Goal: Check status: Check status

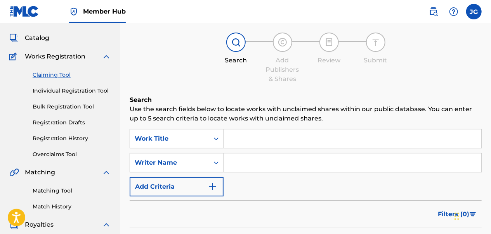
scroll to position [39, 0]
click at [49, 38] on span "Catalog" at bounding box center [37, 38] width 24 height 9
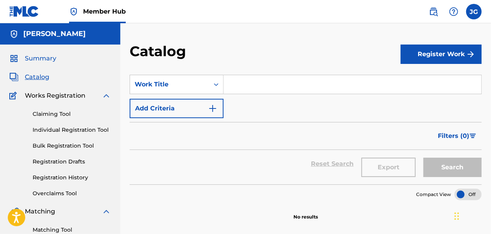
click at [49, 57] on span "Summary" at bounding box center [40, 58] width 31 height 9
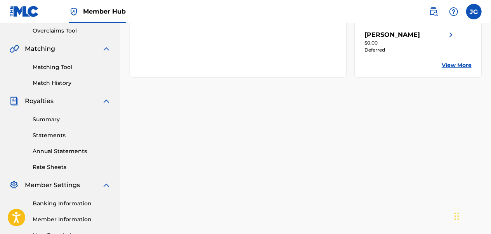
click at [287, 78] on div "Your amount paid over time Last 6 months No royalty data available" at bounding box center [238, 20] width 217 height 116
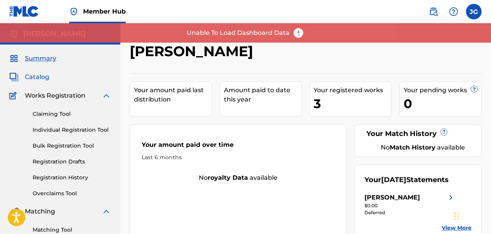
click at [45, 80] on span "Catalog" at bounding box center [37, 77] width 24 height 9
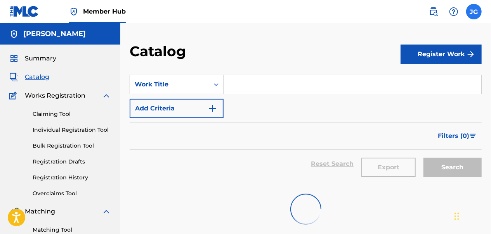
click at [479, 13] on label at bounding box center [474, 12] width 16 height 16
click at [474, 12] on input "[PERSON_NAME] [EMAIL_ADDRESS][DOMAIN_NAME] Notification Preferences Profile Log…" at bounding box center [474, 12] width 0 height 0
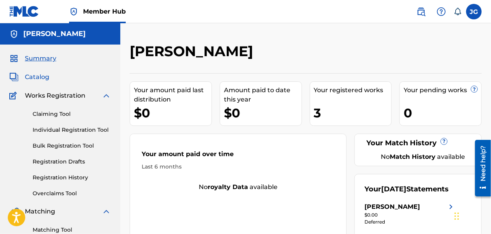
click at [36, 74] on span "Catalog" at bounding box center [37, 77] width 24 height 9
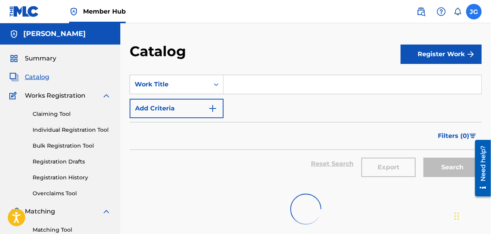
click at [472, 10] on label at bounding box center [474, 12] width 16 height 16
click at [474, 12] on input "[PERSON_NAME] [EMAIL_ADDRESS][DOMAIN_NAME] Notification Preferences Profile Log…" at bounding box center [474, 12] width 0 height 0
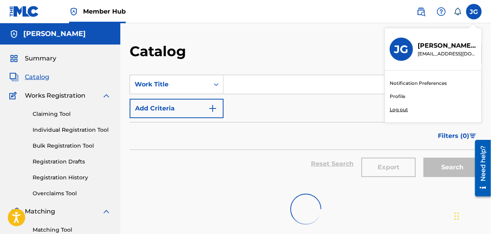
click at [398, 106] on p "Log out" at bounding box center [399, 109] width 18 height 7
click at [474, 12] on input "[PERSON_NAME] [EMAIL_ADDRESS][DOMAIN_NAME] Notification Preferences Profile Log…" at bounding box center [474, 12] width 0 height 0
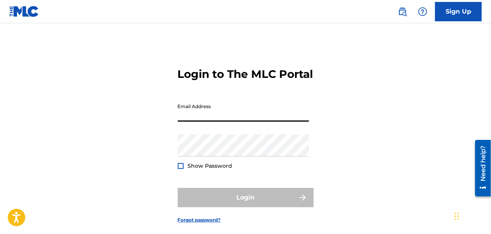
click at [194, 122] on input "Email Address" at bounding box center [243, 111] width 131 height 22
type input "[EMAIL_ADDRESS][DOMAIN_NAME]"
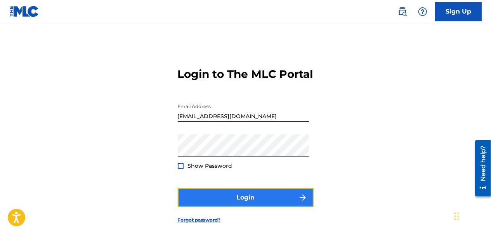
click at [227, 208] on button "Login" at bounding box center [246, 197] width 136 height 19
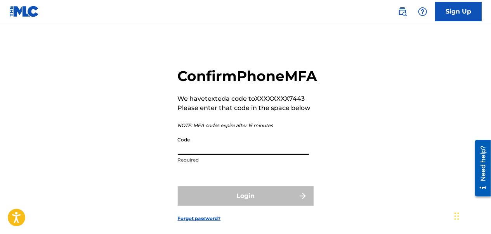
click at [190, 155] on input "Code" at bounding box center [243, 144] width 131 height 22
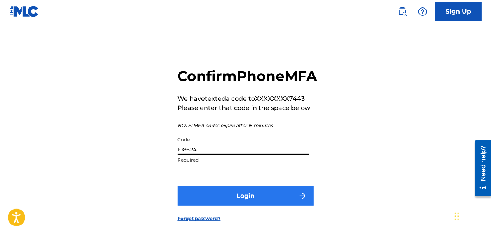
type input "108624"
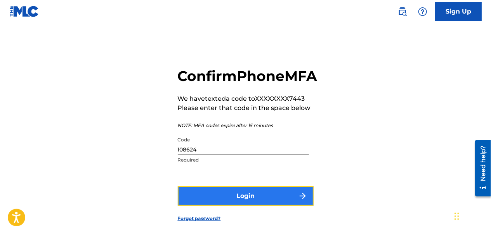
click at [216, 206] on button "Login" at bounding box center [246, 196] width 136 height 19
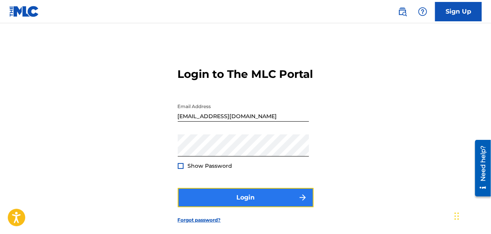
click at [216, 208] on button "Login" at bounding box center [246, 197] width 136 height 19
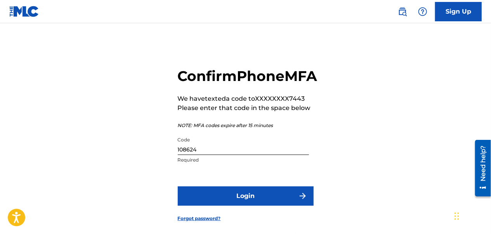
click at [206, 155] on input "108624" at bounding box center [243, 144] width 131 height 22
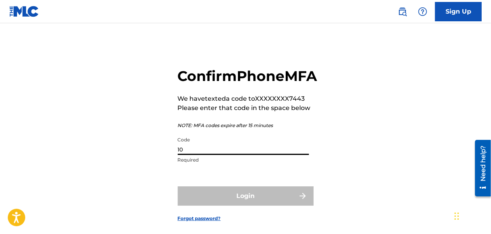
type input "1"
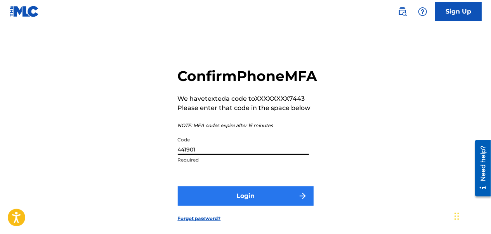
type input "441901"
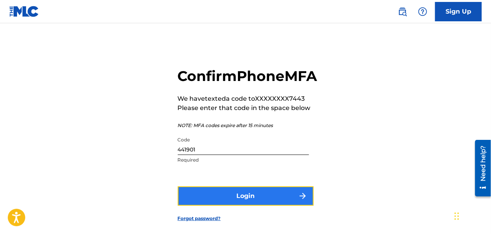
click at [207, 206] on button "Login" at bounding box center [246, 196] width 136 height 19
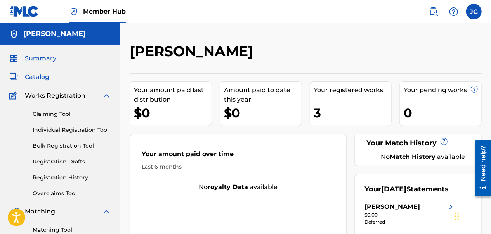
click at [36, 76] on span "Catalog" at bounding box center [37, 77] width 24 height 9
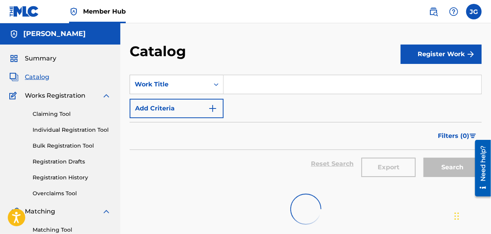
click at [64, 101] on div "Claiming Tool Individual Registration Tool Bulk Registration Tool Registration …" at bounding box center [60, 149] width 102 height 97
click at [46, 98] on span "Works Registration" at bounding box center [55, 95] width 61 height 9
click at [52, 101] on div "Claiming Tool Individual Registration Tool Bulk Registration Tool Registration …" at bounding box center [60, 149] width 102 height 97
click at [47, 99] on span "Works Registration" at bounding box center [55, 95] width 61 height 9
click at [71, 99] on span "Works Registration" at bounding box center [55, 95] width 61 height 9
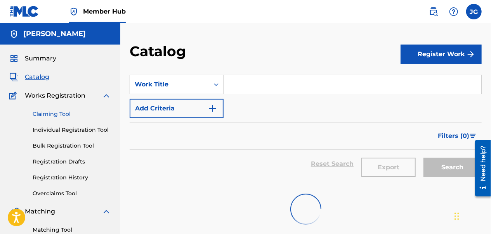
click at [54, 114] on link "Claiming Tool" at bounding box center [72, 114] width 78 height 8
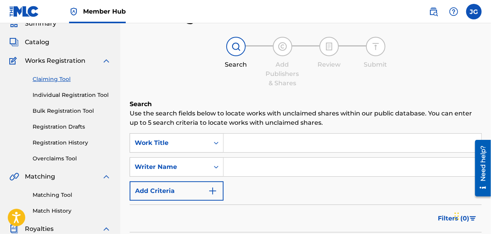
scroll to position [34, 0]
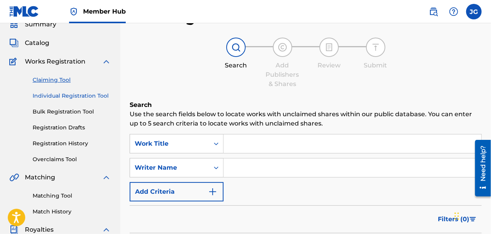
click at [85, 97] on link "Individual Registration Tool" at bounding box center [72, 96] width 78 height 8
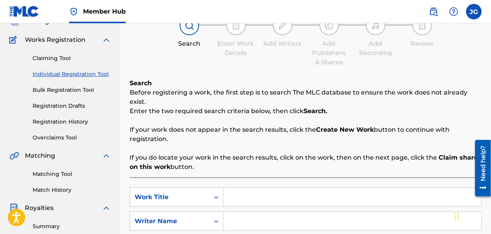
scroll to position [53, 0]
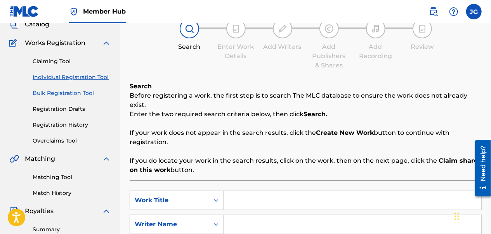
click at [75, 94] on link "Bulk Registration Tool" at bounding box center [72, 93] width 78 height 8
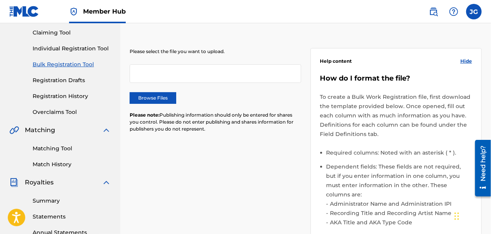
scroll to position [82, 0]
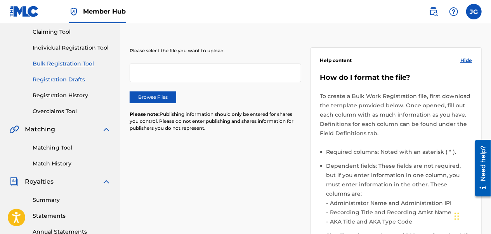
click at [76, 80] on link "Registration Drafts" at bounding box center [72, 80] width 78 height 8
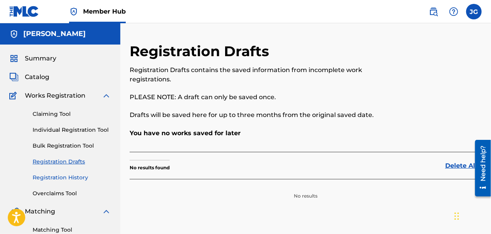
click at [70, 179] on link "Registration History" at bounding box center [72, 178] width 78 height 8
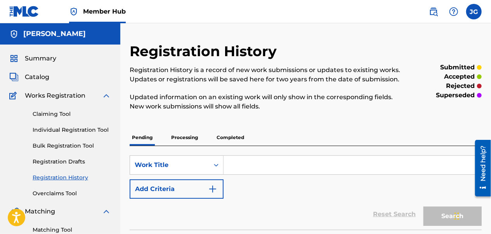
click at [182, 143] on p "Processing" at bounding box center [184, 138] width 31 height 16
click at [234, 137] on p "Completed" at bounding box center [230, 138] width 32 height 16
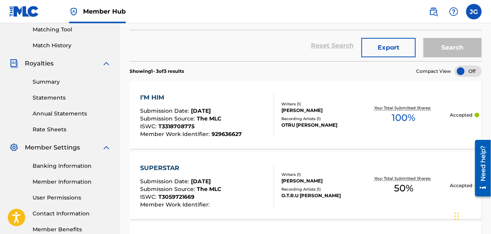
scroll to position [213, 0]
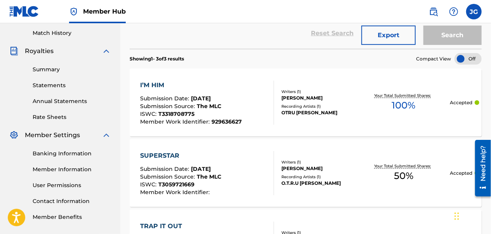
click at [173, 82] on div "I’M HIM" at bounding box center [191, 85] width 102 height 9
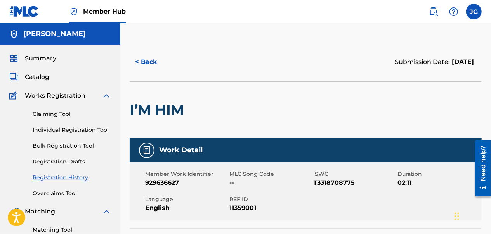
click at [238, 123] on div at bounding box center [228, 110] width 81 height 56
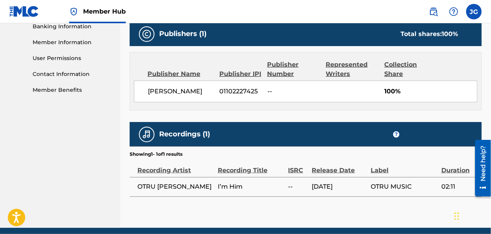
scroll to position [342, 0]
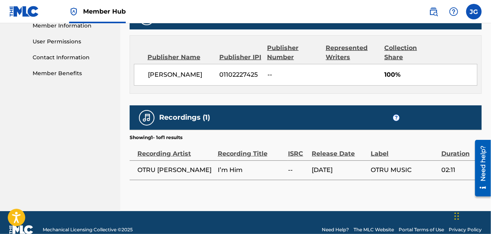
click at [238, 123] on div "Recordings (1) ?" at bounding box center [306, 118] width 352 height 24
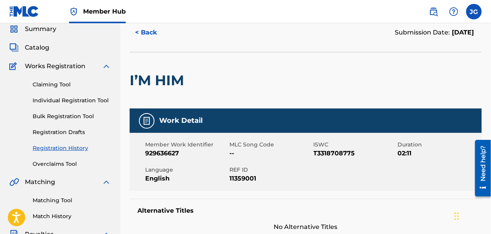
scroll to position [28, 0]
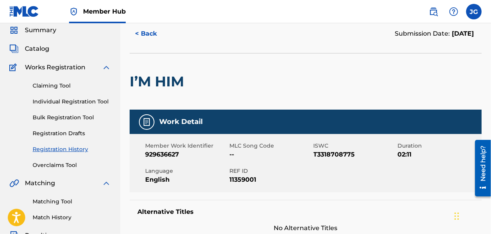
click at [312, 140] on div "Member Work Identifier 929636627 MLC Song Code -- ISWC T3318708775 Duration 02:…" at bounding box center [306, 163] width 352 height 58
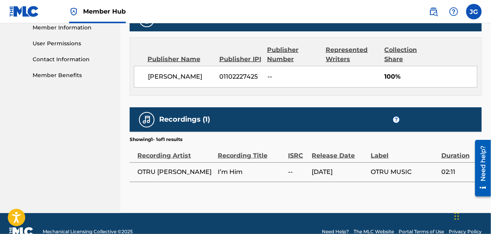
scroll to position [370, 0]
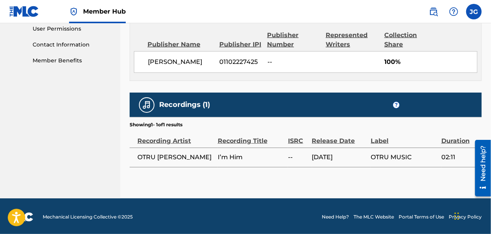
click at [295, 145] on th "ISRC" at bounding box center [300, 137] width 24 height 19
click at [301, 140] on div "ISRC" at bounding box center [298, 136] width 20 height 17
click at [300, 145] on th "ISRC" at bounding box center [300, 137] width 24 height 19
click at [297, 158] on span "--" at bounding box center [298, 157] width 20 height 9
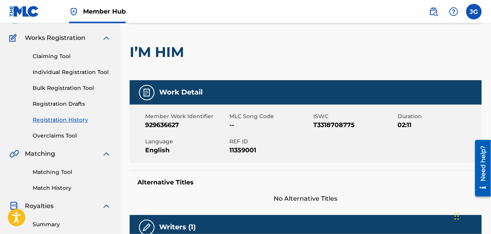
scroll to position [58, 0]
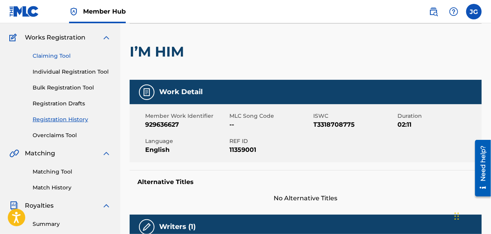
click at [59, 57] on link "Claiming Tool" at bounding box center [72, 56] width 78 height 8
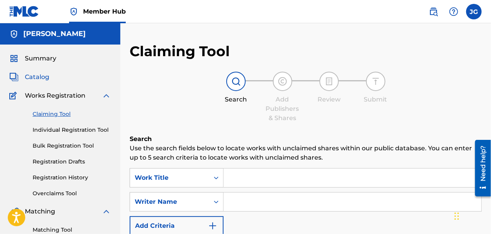
click at [40, 79] on span "Catalog" at bounding box center [37, 77] width 24 height 9
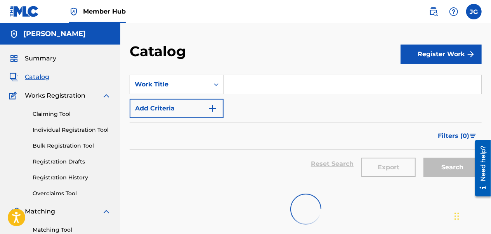
click at [251, 86] on input "Search Form" at bounding box center [353, 84] width 258 height 19
type input "i"
click at [276, 172] on div "Reset Search Export Search" at bounding box center [306, 164] width 352 height 28
click at [265, 89] on input "I'm Him" at bounding box center [353, 84] width 258 height 19
type input "I"
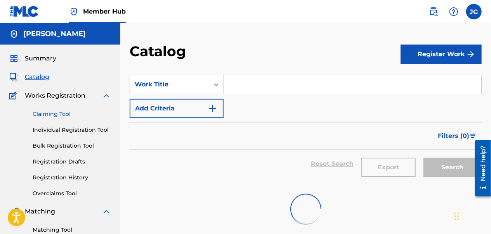
click at [43, 114] on link "Claiming Tool" at bounding box center [72, 114] width 78 height 8
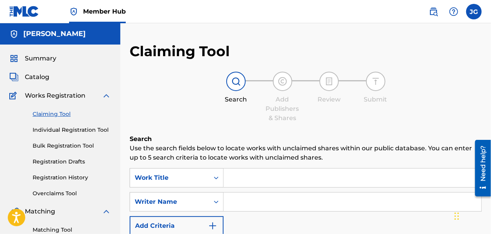
click at [236, 87] on div at bounding box center [235, 81] width 19 height 19
click at [236, 179] on input "Search Form" at bounding box center [353, 178] width 258 height 19
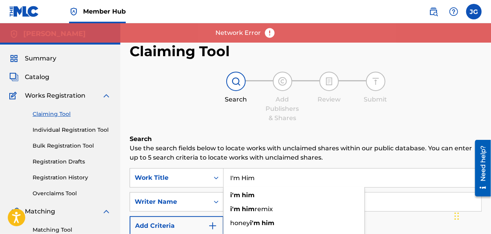
click at [257, 179] on input "I'm Him" at bounding box center [353, 178] width 258 height 19
type input "I'm Him"
click at [385, 206] on input "Search Form" at bounding box center [353, 202] width 258 height 19
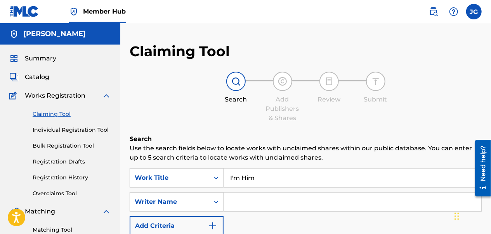
type input "j"
click at [386, 210] on input "j" at bounding box center [353, 202] width 258 height 19
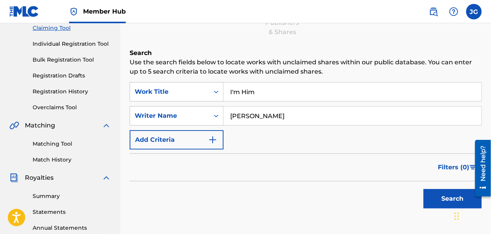
scroll to position [78, 0]
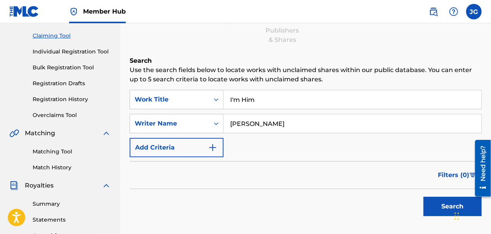
type input "[PERSON_NAME]"
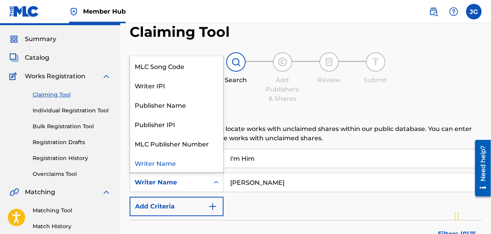
scroll to position [19, 0]
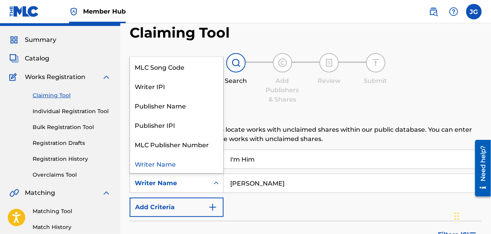
click at [161, 98] on div "Publisher Name" at bounding box center [176, 105] width 93 height 19
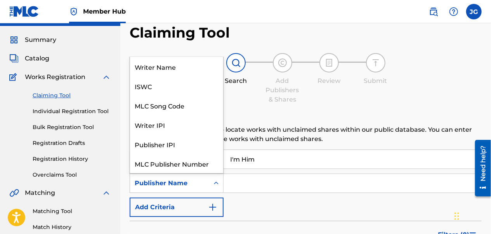
scroll to position [19, 0]
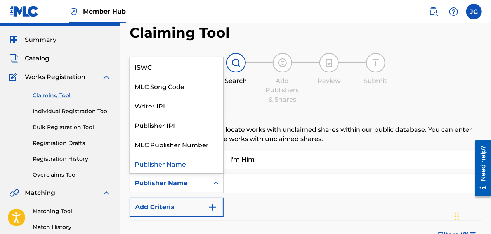
click at [156, 109] on div "Writer IPI" at bounding box center [176, 105] width 93 height 19
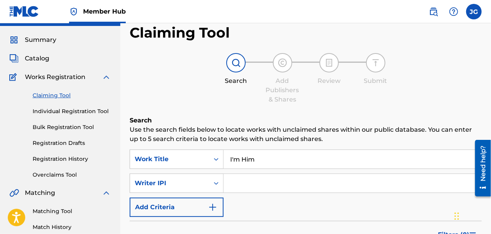
click at [248, 185] on input "Search Form" at bounding box center [353, 183] width 258 height 19
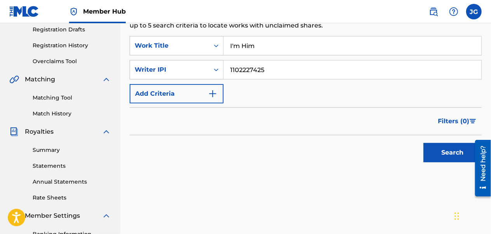
scroll to position [132, 0]
type input "1102227425"
click at [447, 156] on button "Search" at bounding box center [452, 153] width 58 height 19
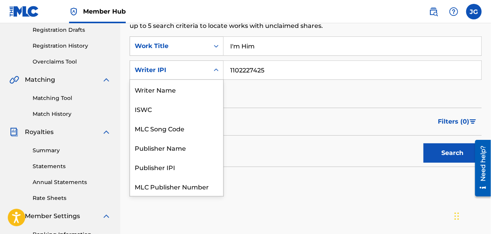
click at [217, 68] on icon "Search Form" at bounding box center [216, 70] width 8 height 8
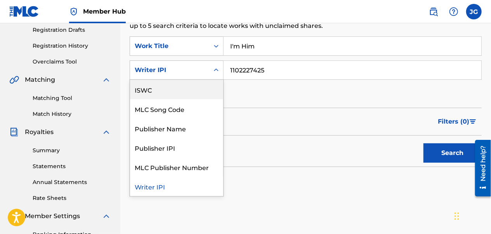
click at [170, 87] on div "ISWC" at bounding box center [176, 89] width 93 height 19
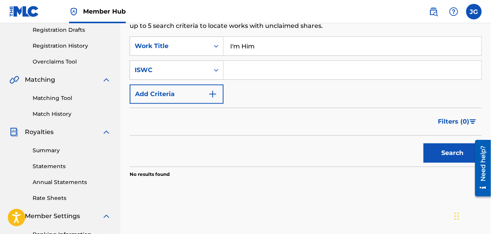
click at [234, 68] on input "Search Form" at bounding box center [353, 70] width 258 height 19
click at [230, 31] on div "Search Use the search fields below to locate works with unclaimed shares within…" at bounding box center [306, 110] width 352 height 214
click at [246, 70] on input "T" at bounding box center [353, 70] width 258 height 19
type input "T3318708775"
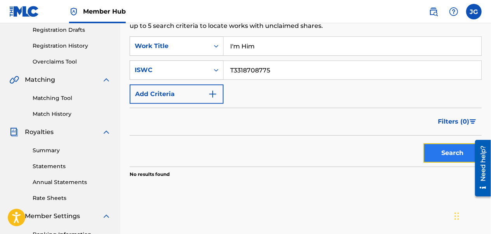
click at [439, 154] on button "Search" at bounding box center [452, 153] width 58 height 19
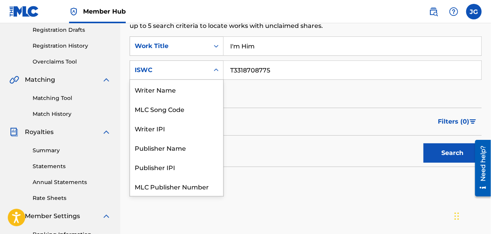
click at [220, 68] on div "Search Form" at bounding box center [216, 70] width 14 height 14
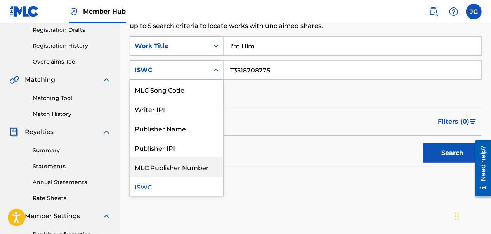
scroll to position [0, 0]
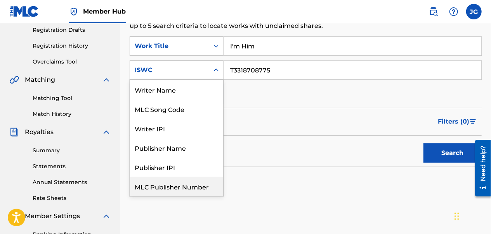
click at [172, 92] on div "Writer Name" at bounding box center [176, 89] width 93 height 19
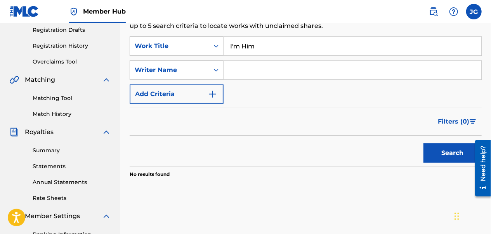
click at [236, 75] on input "Search Form" at bounding box center [353, 70] width 258 height 19
type input "[PERSON_NAME]"
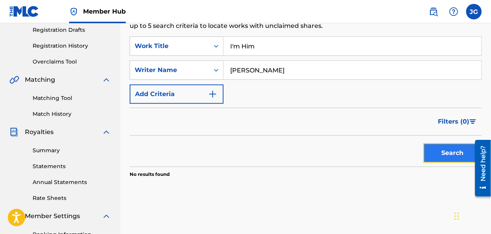
click at [454, 150] on button "Search" at bounding box center [452, 153] width 58 height 19
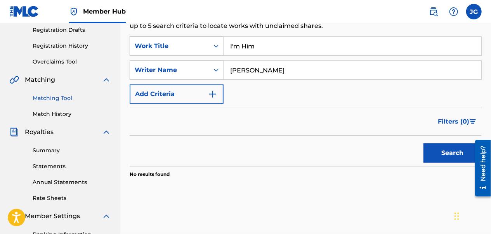
click at [54, 97] on link "Matching Tool" at bounding box center [72, 98] width 78 height 8
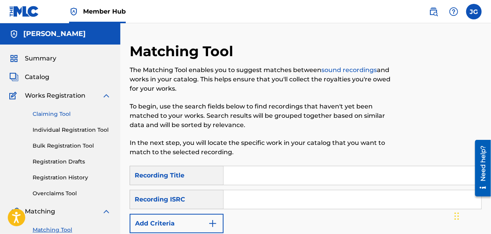
click at [61, 115] on link "Claiming Tool" at bounding box center [72, 114] width 78 height 8
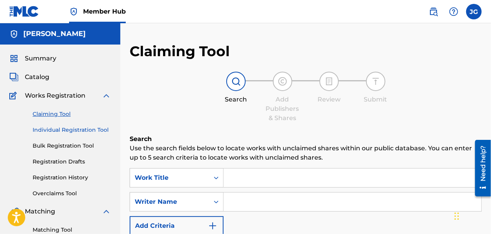
click at [55, 133] on link "Individual Registration Tool" at bounding box center [72, 130] width 78 height 8
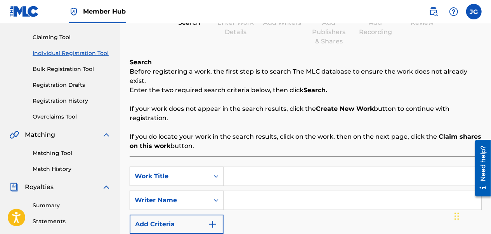
scroll to position [76, 0]
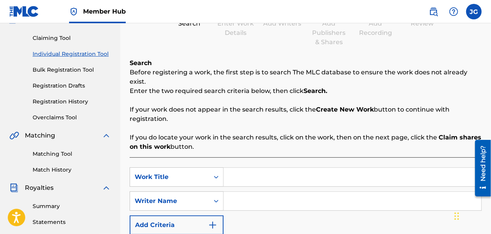
click at [241, 170] on input "Search Form" at bounding box center [353, 177] width 258 height 19
type input "I'm Him"
click at [234, 192] on input "Search Form" at bounding box center [353, 201] width 258 height 19
type input "[PERSON_NAME]"
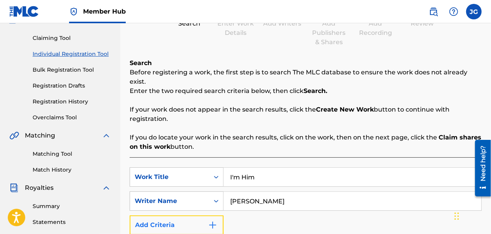
click at [210, 224] on button "Add Criteria" at bounding box center [177, 225] width 94 height 19
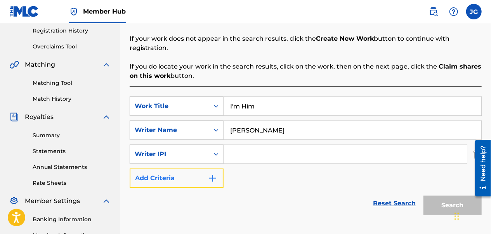
scroll to position [148, 0]
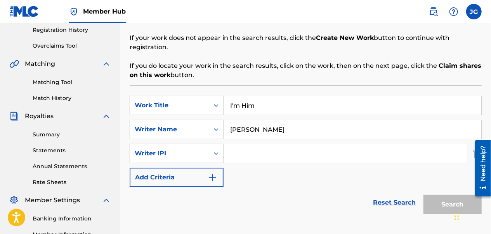
click at [239, 144] on input "Search Form" at bounding box center [345, 153] width 243 height 19
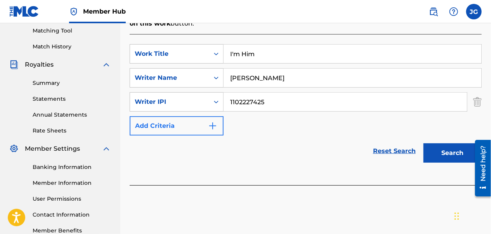
scroll to position [203, 0]
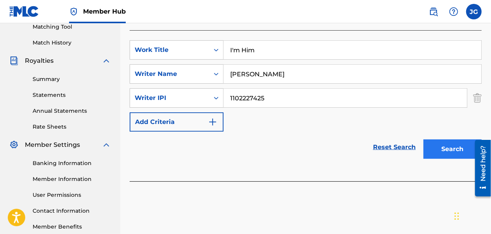
type input "1102227425"
click at [444, 141] on button "Search" at bounding box center [452, 149] width 58 height 19
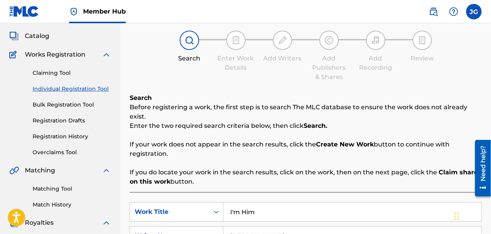
scroll to position [41, 0]
click at [80, 138] on link "Registration History" at bounding box center [72, 137] width 78 height 8
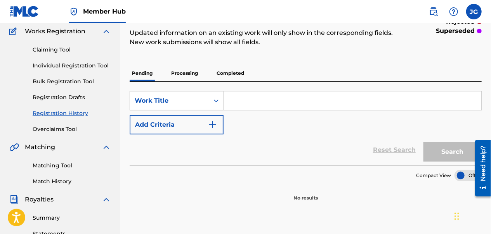
scroll to position [64, 0]
click at [179, 78] on p "Processing" at bounding box center [184, 74] width 31 height 16
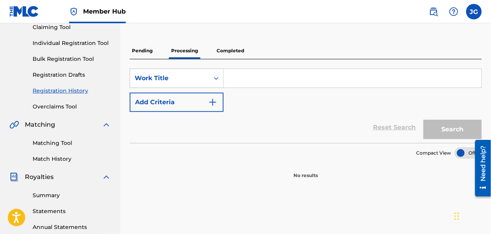
scroll to position [86, 0]
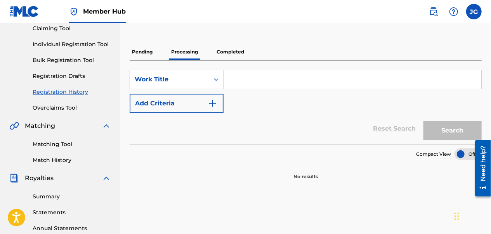
click at [240, 52] on p "Completed" at bounding box center [230, 52] width 32 height 16
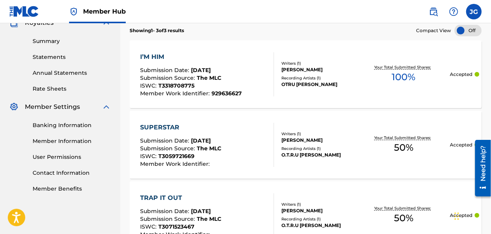
scroll to position [242, 0]
click at [232, 79] on div "Submission Source : The MLC" at bounding box center [191, 79] width 102 height 8
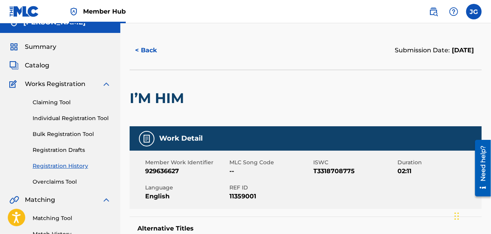
scroll to position [12, 0]
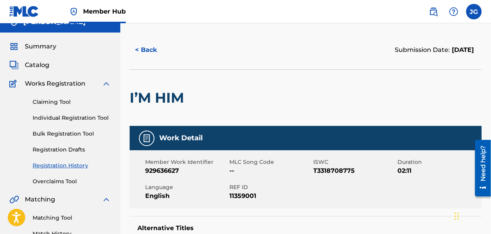
click at [262, 167] on span "--" at bounding box center [270, 170] width 82 height 9
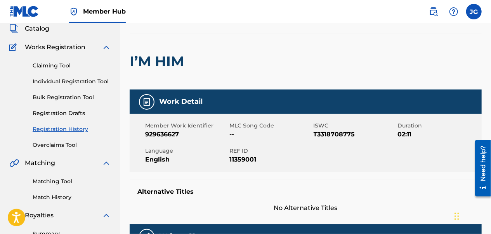
scroll to position [48, 0]
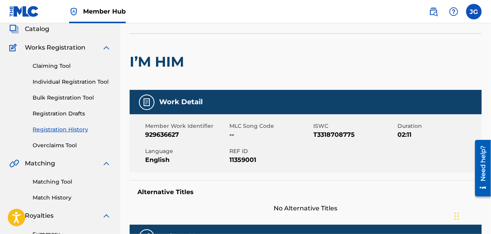
click at [161, 166] on div "Member Work Identifier 929636627 MLC Song Code -- ISWC T3318708775 Duration 02:…" at bounding box center [306, 143] width 352 height 58
